Goal: Transaction & Acquisition: Obtain resource

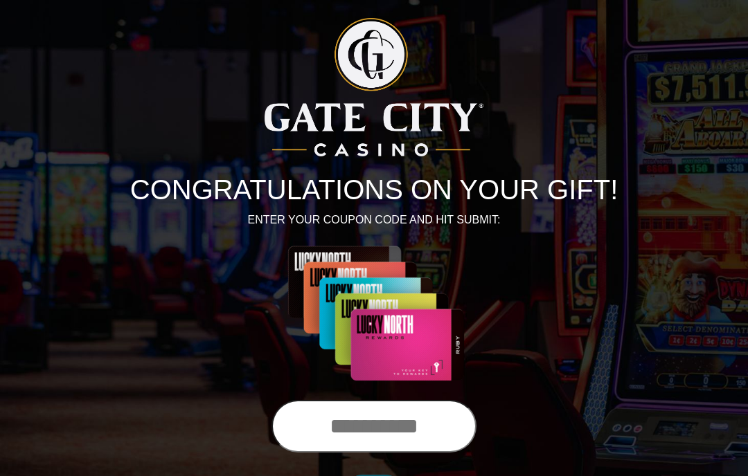
click at [355, 447] on input "text" at bounding box center [373, 426] width 205 height 53
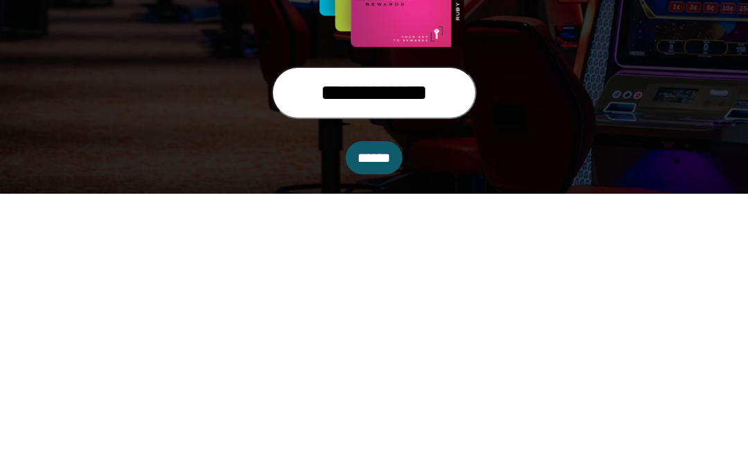
type input "**********"
click at [386, 424] on input "******" at bounding box center [374, 440] width 57 height 33
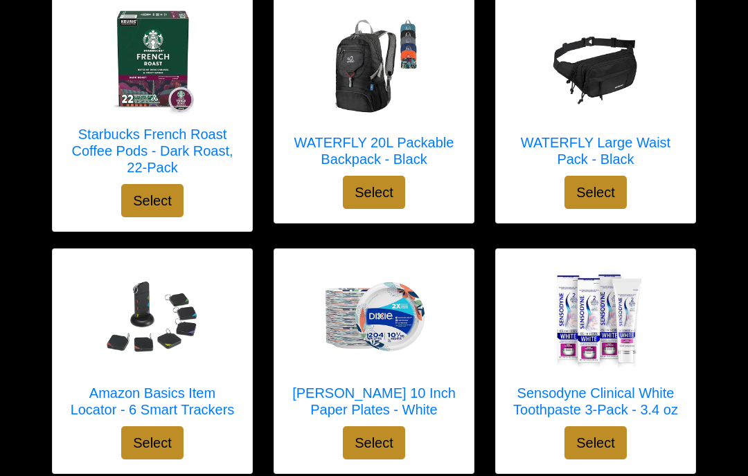
scroll to position [4345, 0]
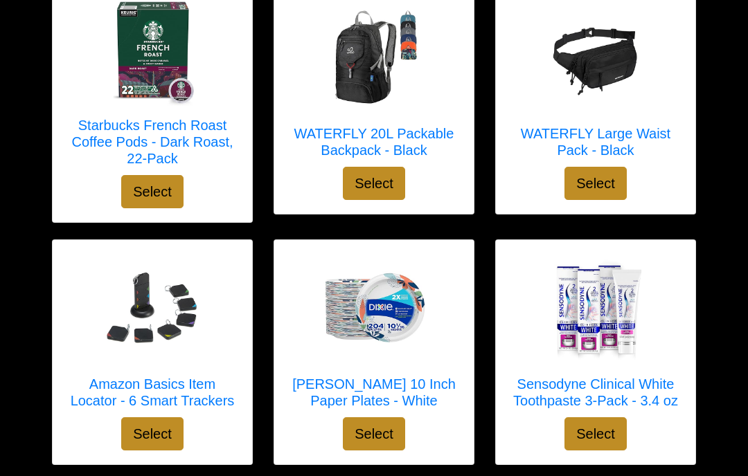
click at [561, 314] on img at bounding box center [595, 310] width 111 height 111
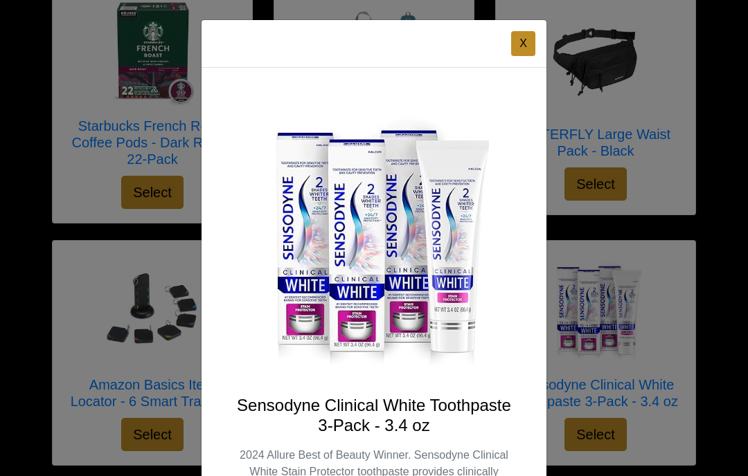
click at [13, 102] on div "X Sensodyne Clinical White Toothpaste 3-Pack - 3.4 oz Select" at bounding box center [374, 238] width 748 height 476
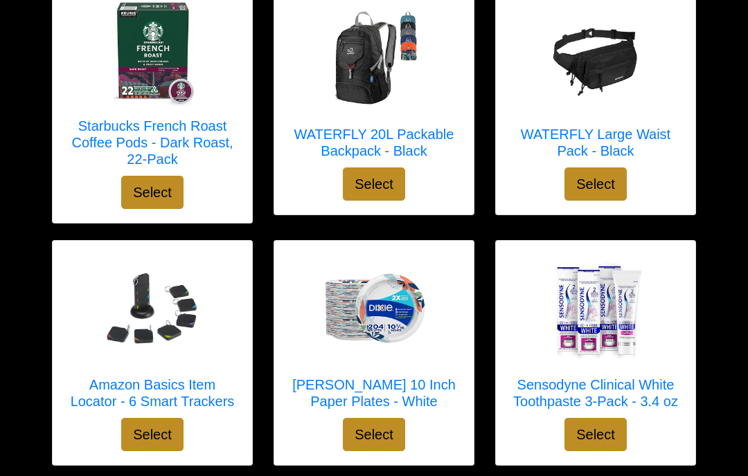
click at [298, 328] on div at bounding box center [374, 310] width 172 height 111
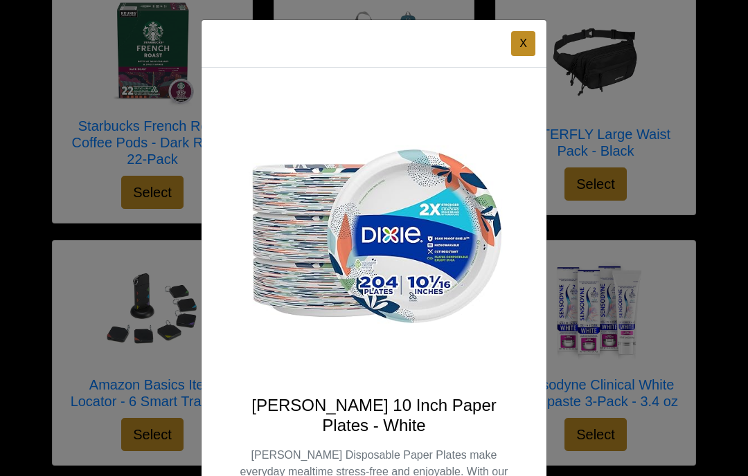
click at [18, 153] on div "X [PERSON_NAME] 10 Inch Paper Plates - [PERSON_NAME] Disposable Paper Plates ma…" at bounding box center [374, 238] width 748 height 476
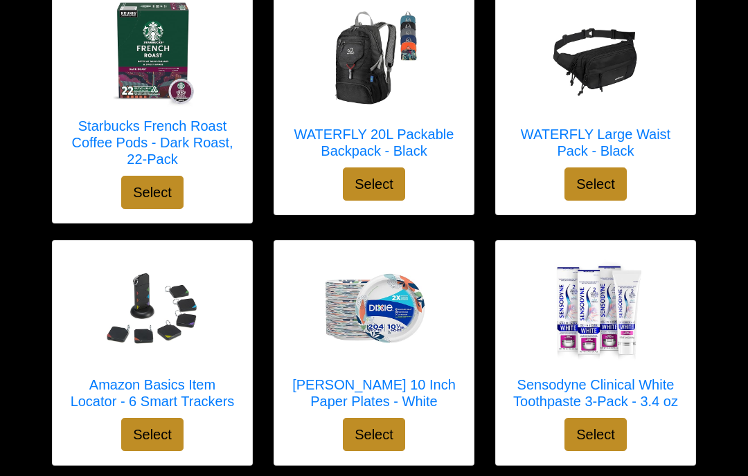
click at [81, 298] on div at bounding box center [152, 310] width 172 height 111
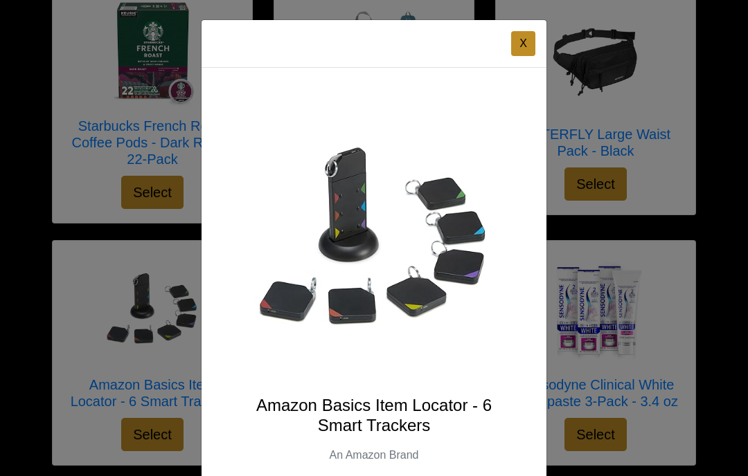
click at [513, 43] on button "X" at bounding box center [523, 43] width 24 height 25
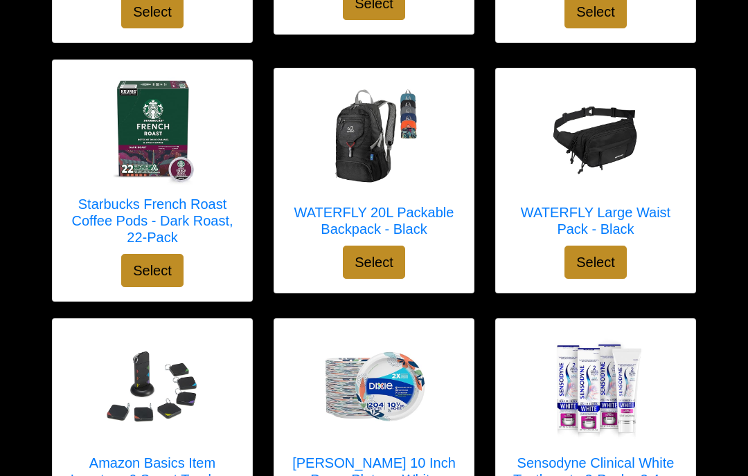
scroll to position [4253, 0]
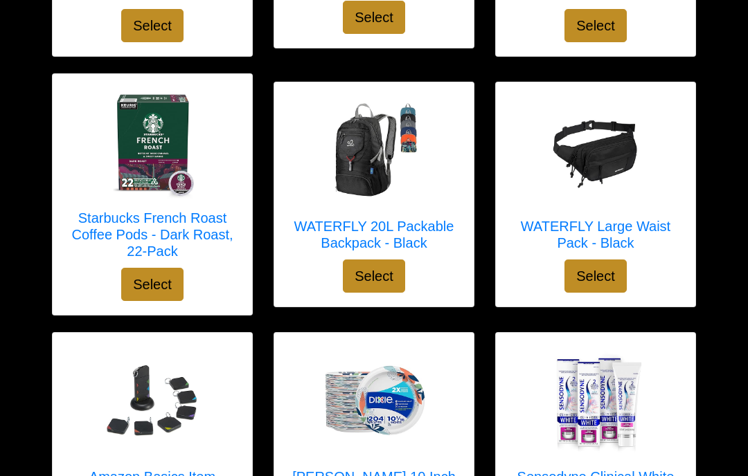
click at [448, 193] on div at bounding box center [374, 151] width 172 height 111
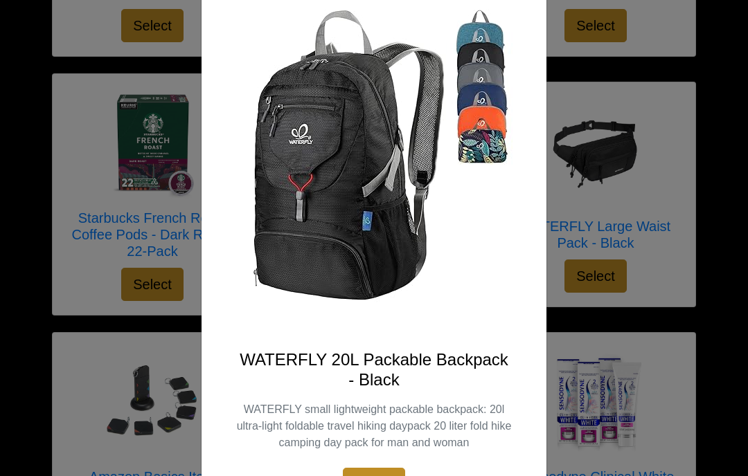
scroll to position [115, 0]
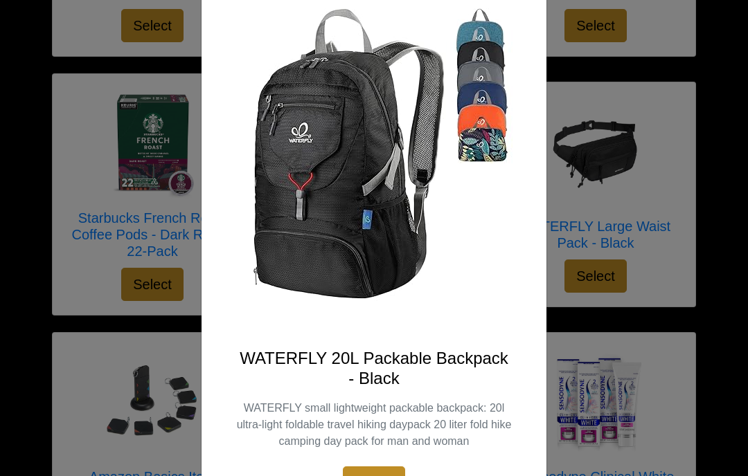
click at [492, 87] on img at bounding box center [373, 159] width 277 height 346
click at [483, 24] on img at bounding box center [373, 160] width 277 height 346
click at [480, 17] on img at bounding box center [373, 160] width 277 height 346
click at [469, 136] on img at bounding box center [373, 160] width 277 height 346
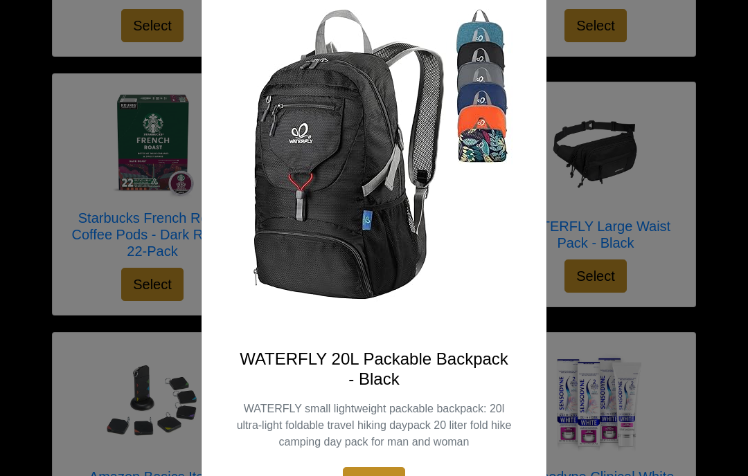
click at [460, 78] on img at bounding box center [373, 160] width 277 height 346
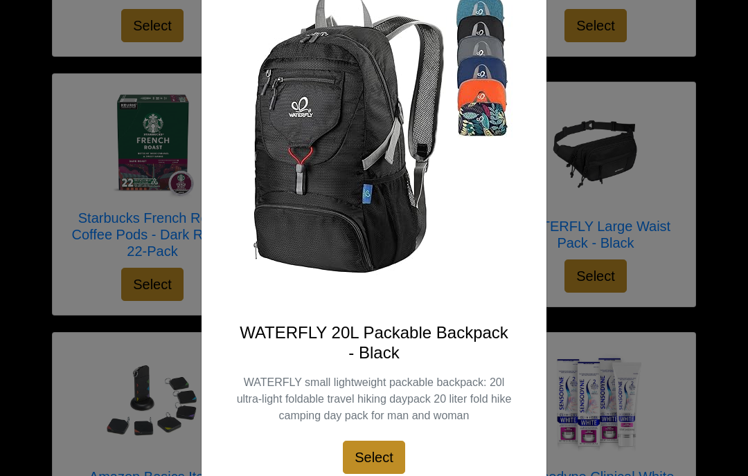
scroll to position [140, 0]
click at [15, 100] on div "X WATERFLY 20L Packable Backpack - Black WATERFLY small lightweight packable ba…" at bounding box center [374, 238] width 748 height 476
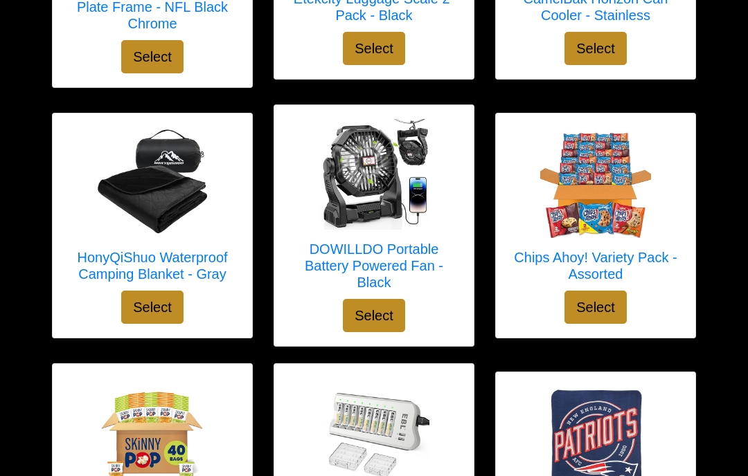
scroll to position [2684, 0]
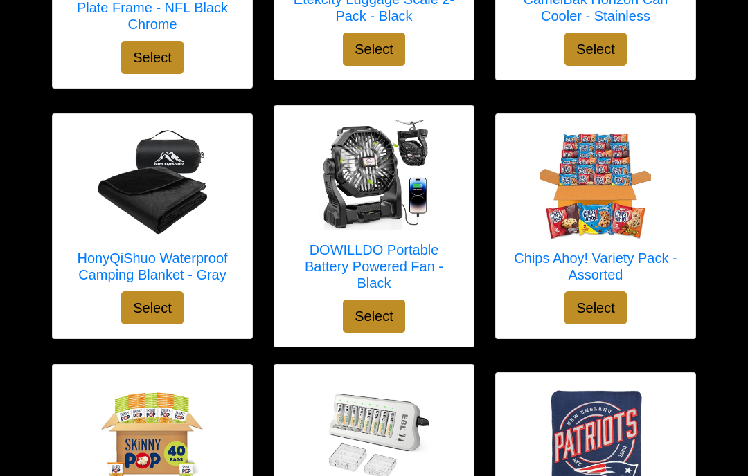
click at [80, 222] on div at bounding box center [152, 183] width 172 height 111
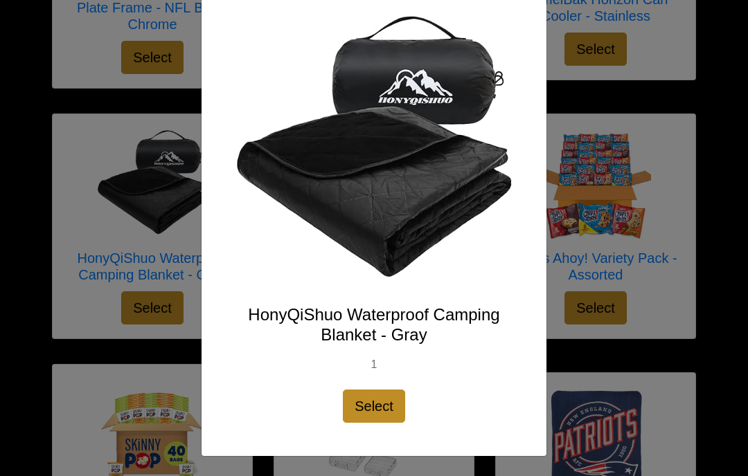
scroll to position [89, 0]
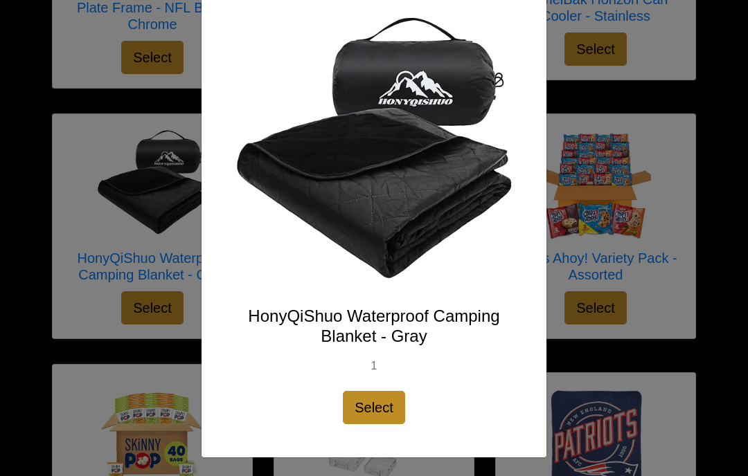
click at [323, 172] on img at bounding box center [374, 151] width 278 height 278
click at [6, 167] on div "X HonyQiShuo Waterproof Camping Blanket - Gray 1 Select" at bounding box center [374, 238] width 748 height 476
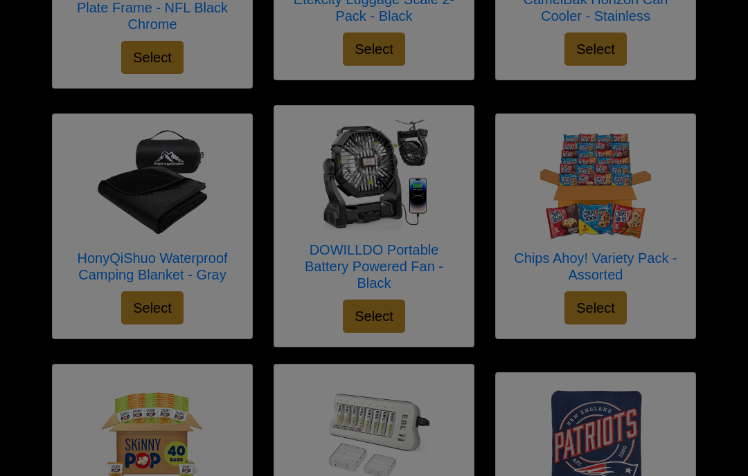
click at [0, 164] on div at bounding box center [374, 238] width 748 height 476
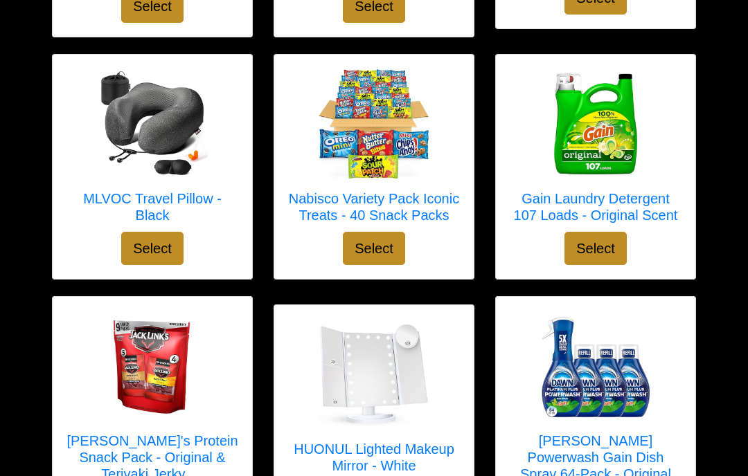
scroll to position [1474, 0]
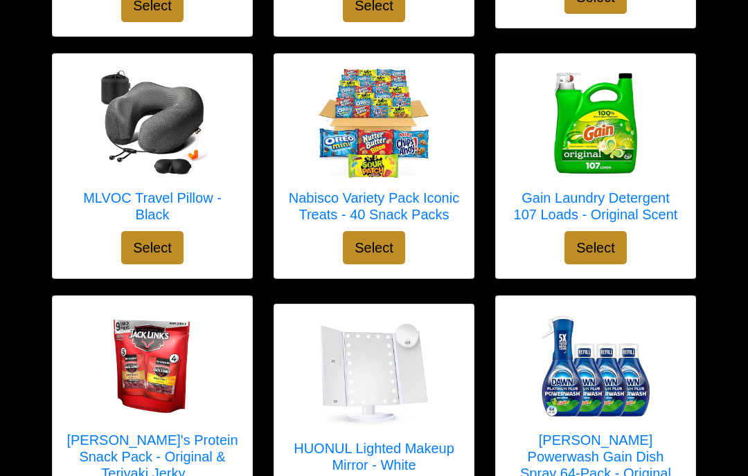
click at [518, 357] on div at bounding box center [596, 366] width 172 height 111
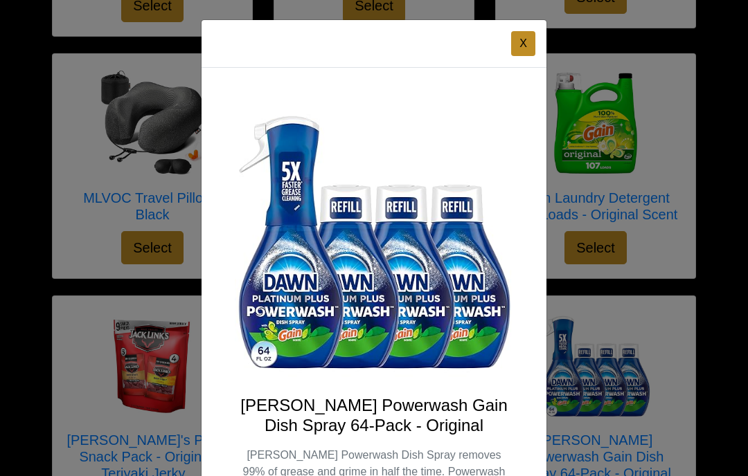
scroll to position [0, 0]
click at [1, 195] on div "X Dawn Powerwash Gain Dish Spray 64-Pack - Original Dawn Powerwash Dish Spray r…" at bounding box center [374, 238] width 748 height 476
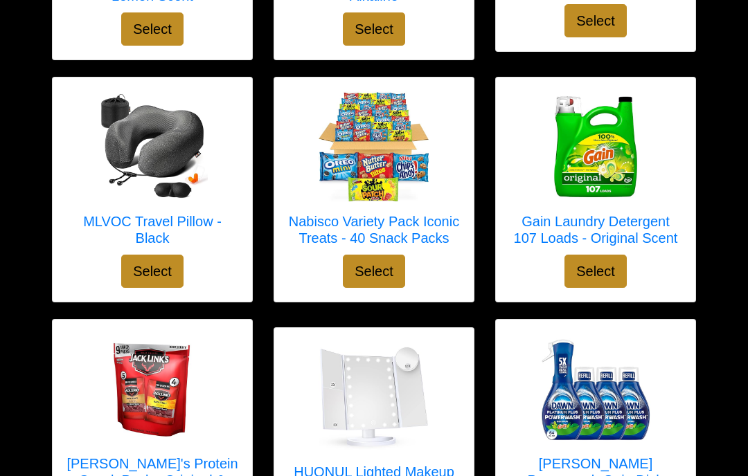
scroll to position [1406, 0]
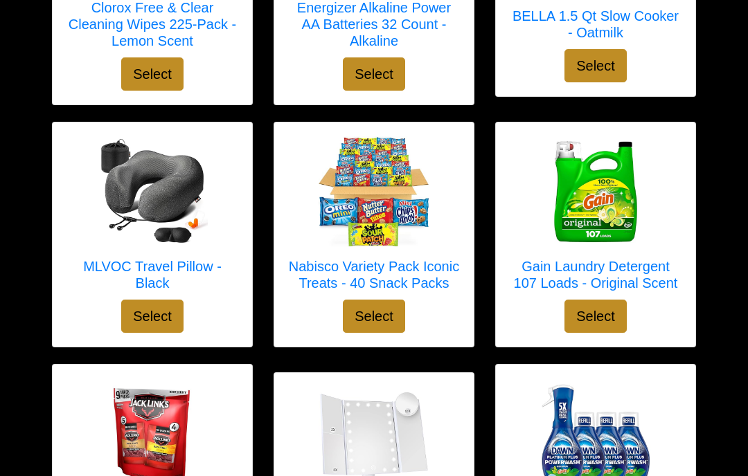
click at [125, 176] on img at bounding box center [152, 191] width 111 height 111
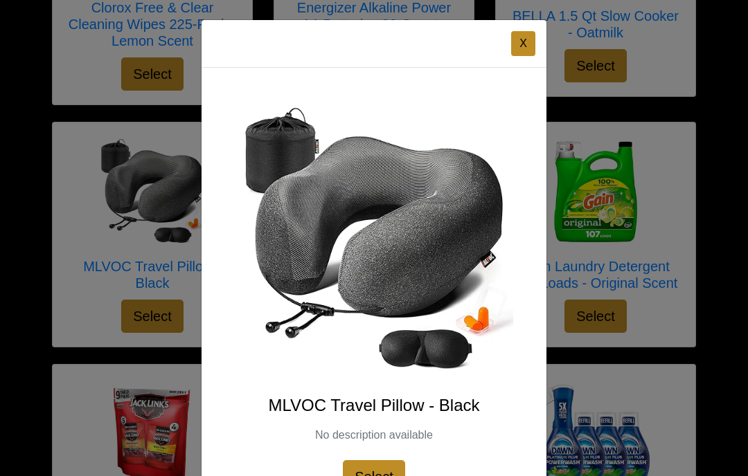
scroll to position [0, 0]
click at [15, 172] on div "X MLVOC Travel Pillow - Black No description available Select" at bounding box center [374, 238] width 748 height 476
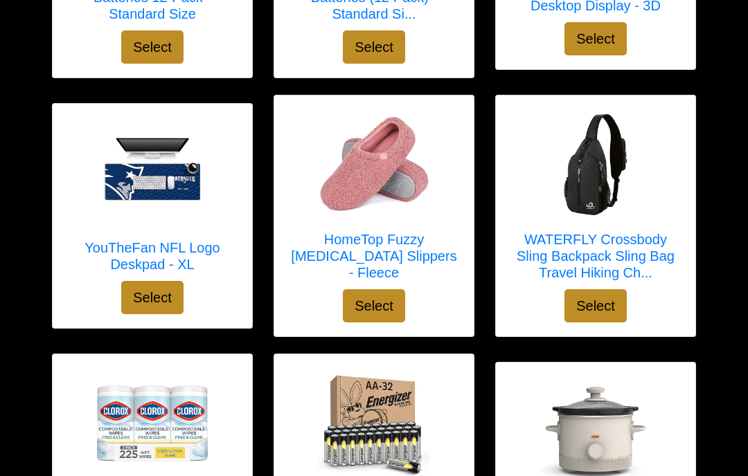
scroll to position [915, 0]
click at [307, 167] on div at bounding box center [374, 164] width 172 height 111
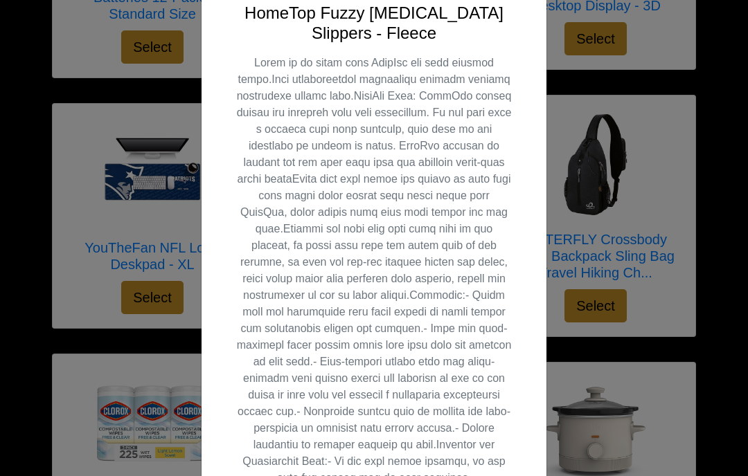
scroll to position [389, 0]
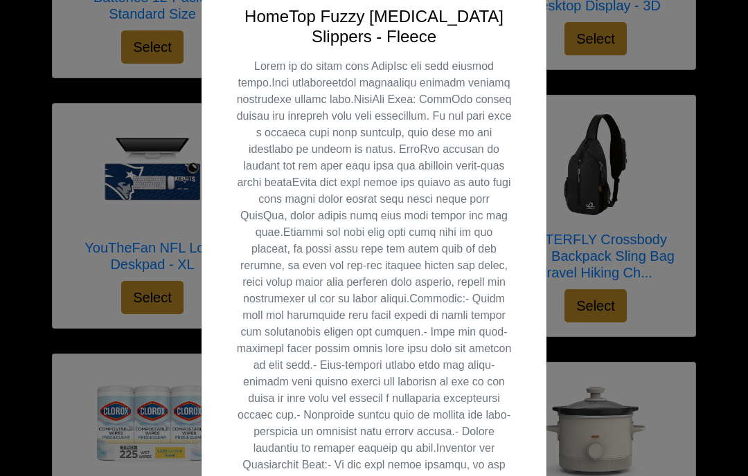
click at [12, 237] on div "X HomeTop Fuzzy Memory Foam Slippers - Fleece Select" at bounding box center [374, 238] width 748 height 476
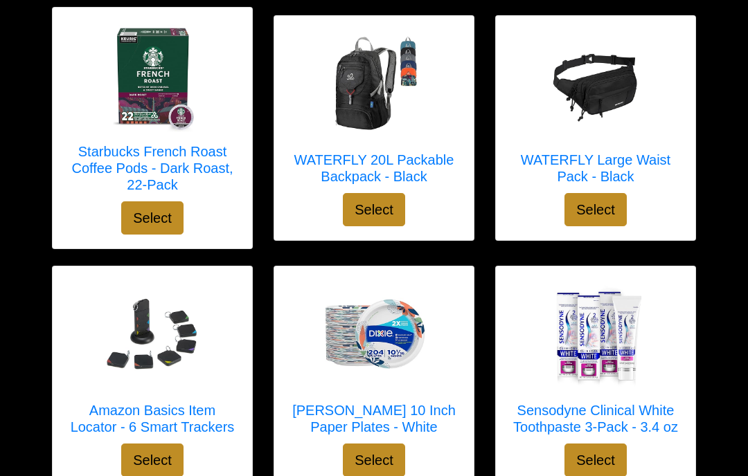
scroll to position [4320, 0]
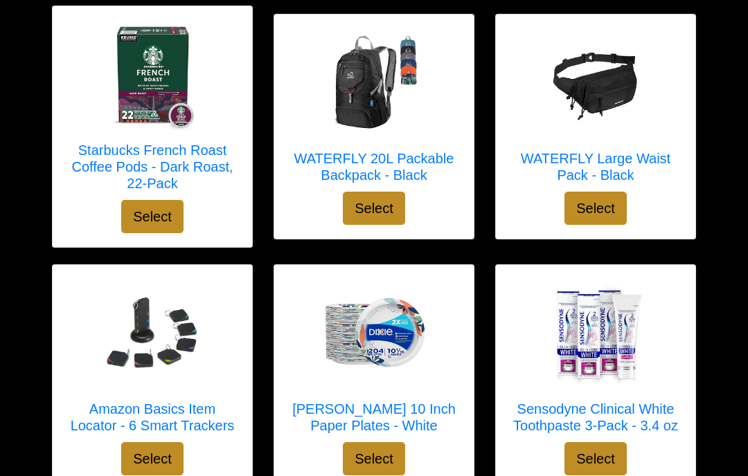
click at [82, 318] on div at bounding box center [152, 335] width 172 height 111
